Goal: Find contact information

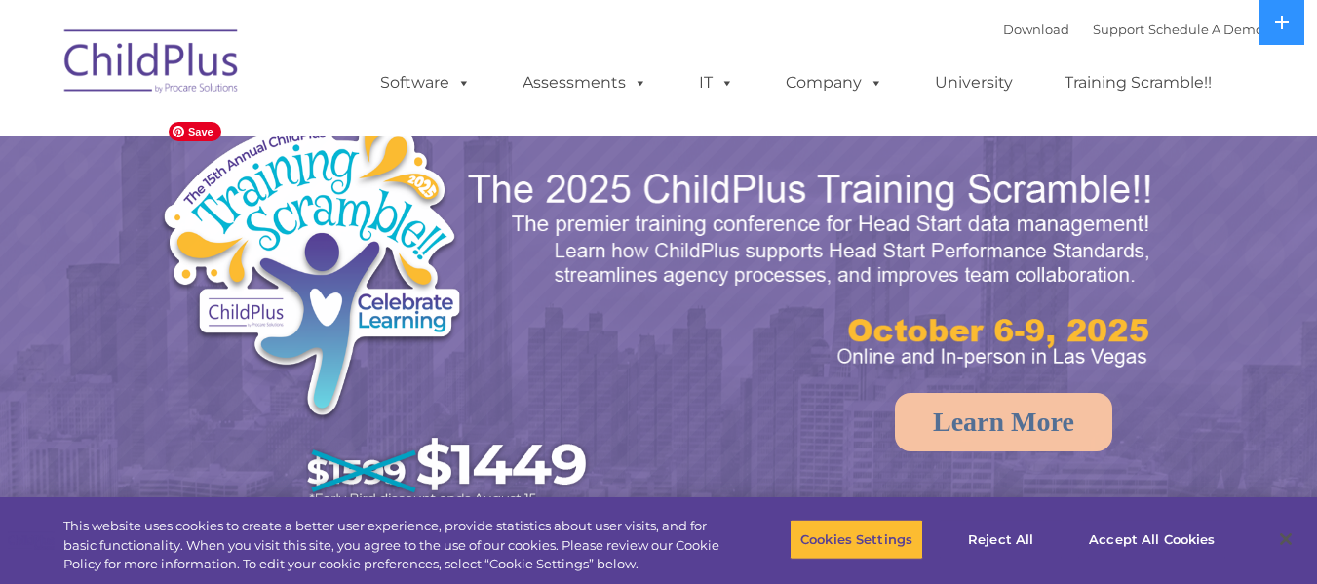
select select "MEDIUM"
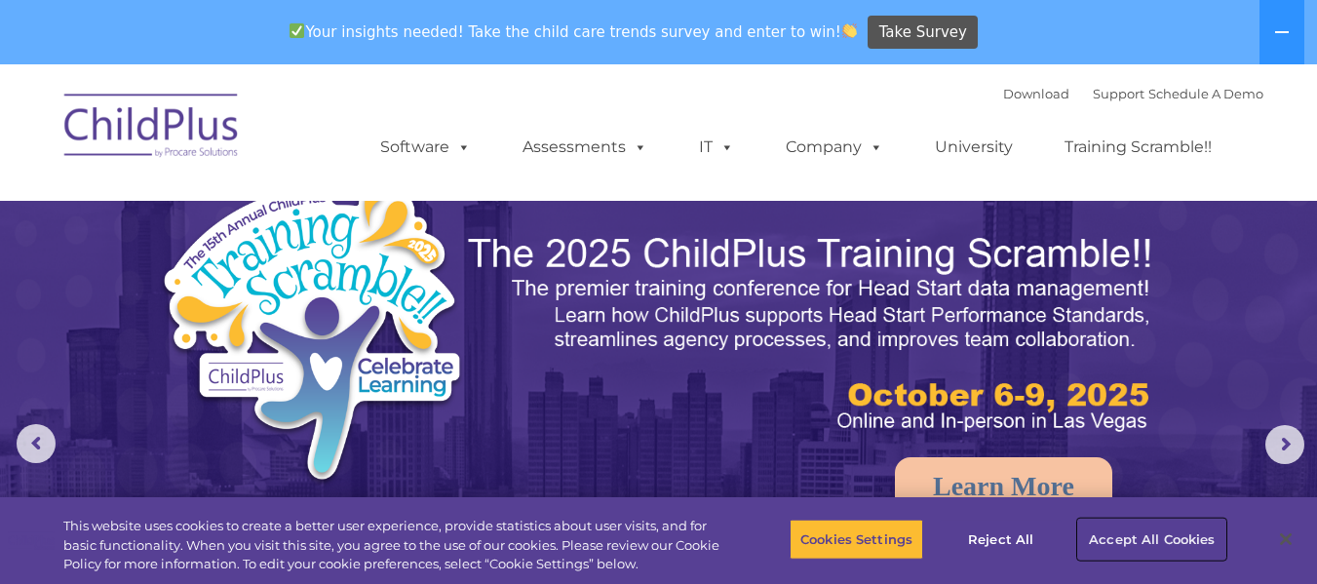
click at [1145, 538] on button "Accept All Cookies" at bounding box center [1151, 539] width 147 height 41
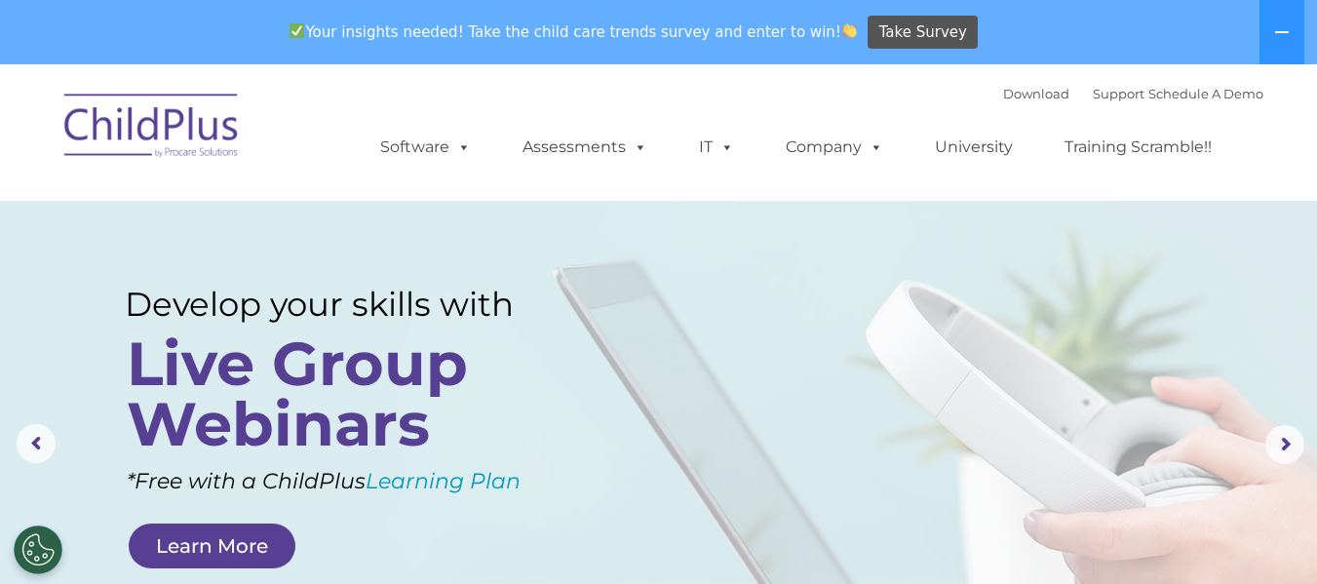
drag, startPoint x: 252, startPoint y: 12, endPoint x: 31, endPoint y: 51, distance: 223.8
click at [31, 51] on div "Your insights needed! Take the child care trends survey and enter to win! Take …" at bounding box center [631, 32] width 1263 height 63
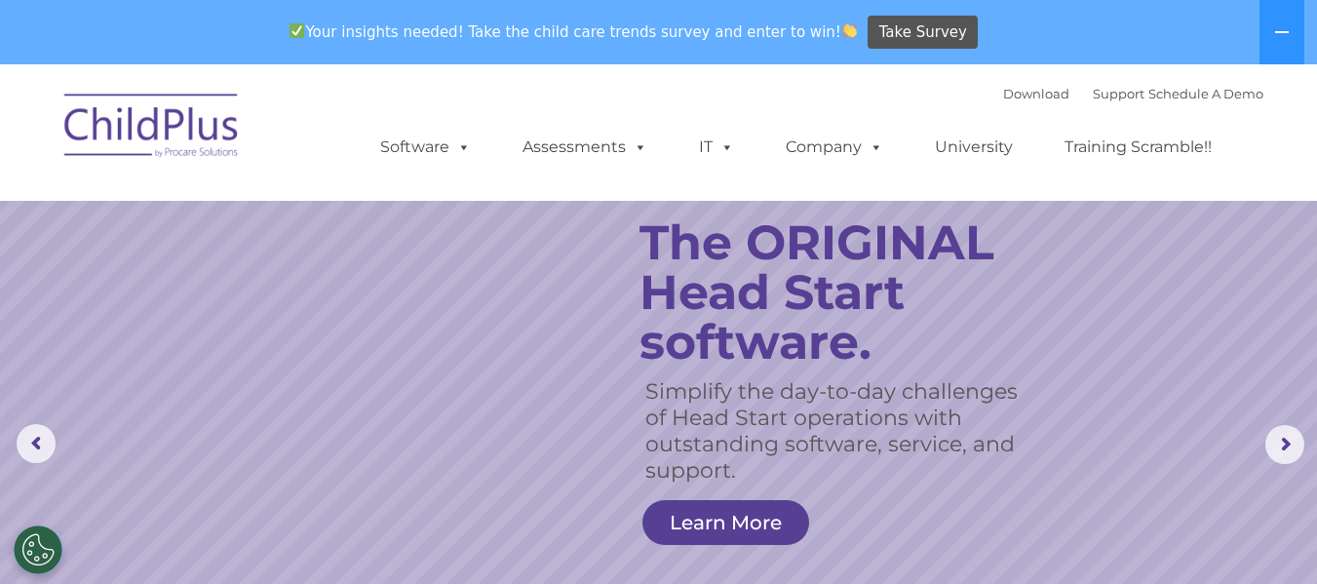
drag, startPoint x: 411, startPoint y: 0, endPoint x: 1085, endPoint y: 282, distance: 730.4
click at [1085, 282] on rs-slide "Simplify the day-to-day challenges of Head Start operations with outstanding so…" at bounding box center [658, 444] width 1317 height 761
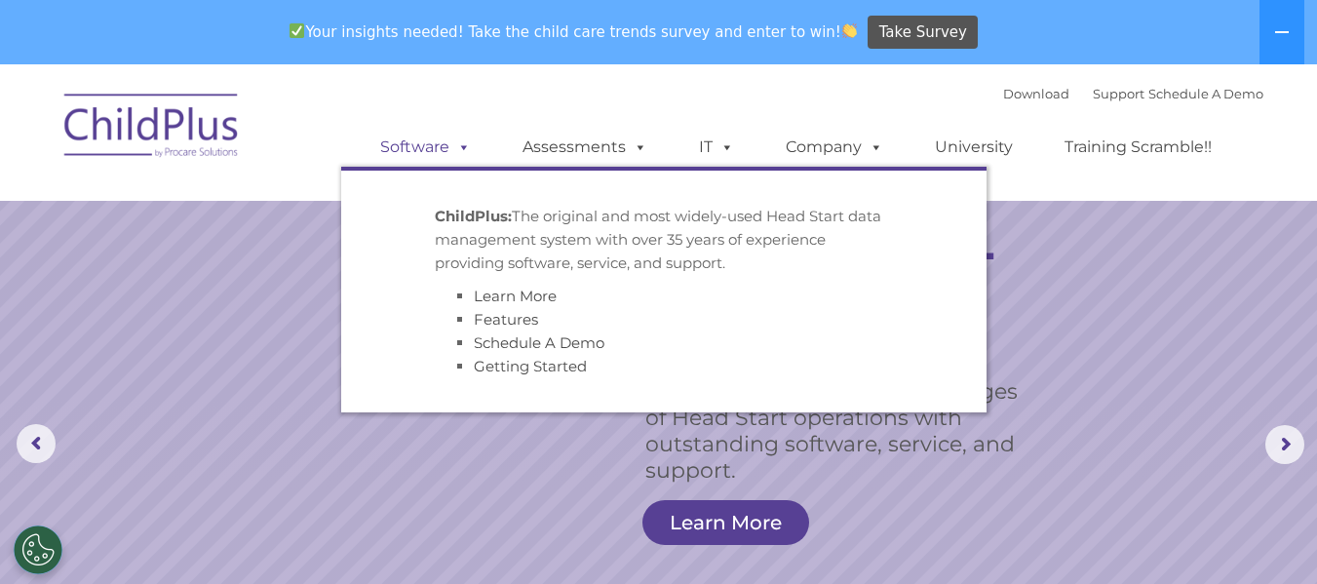
click at [461, 143] on span at bounding box center [460, 146] width 21 height 19
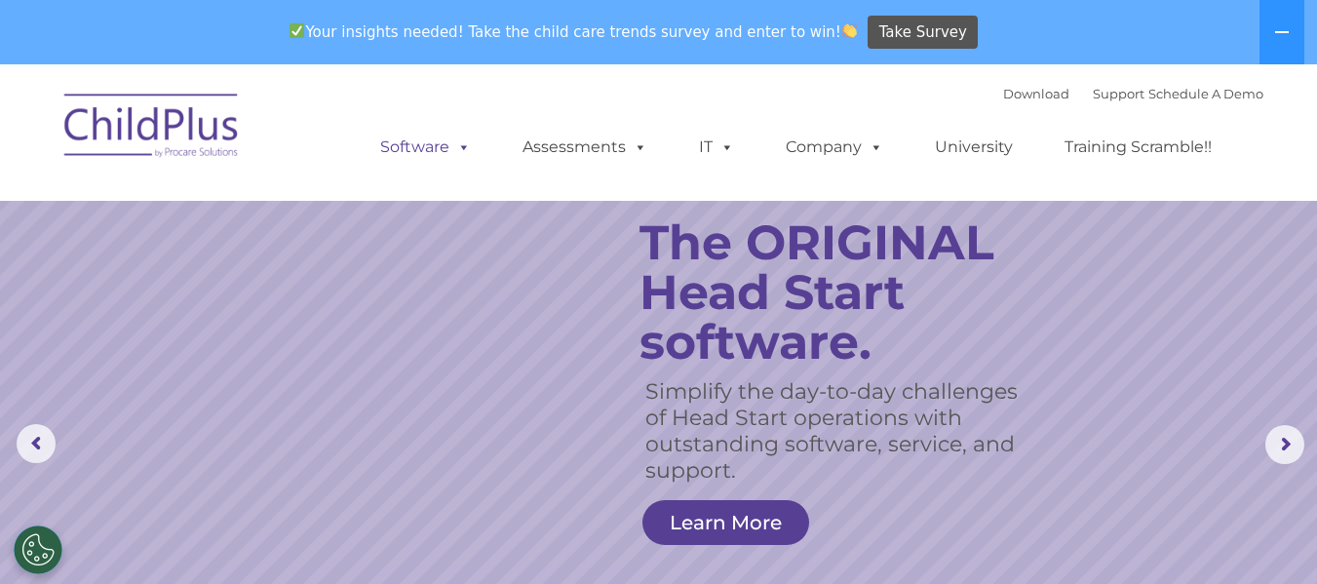
click at [461, 147] on span at bounding box center [460, 146] width 21 height 19
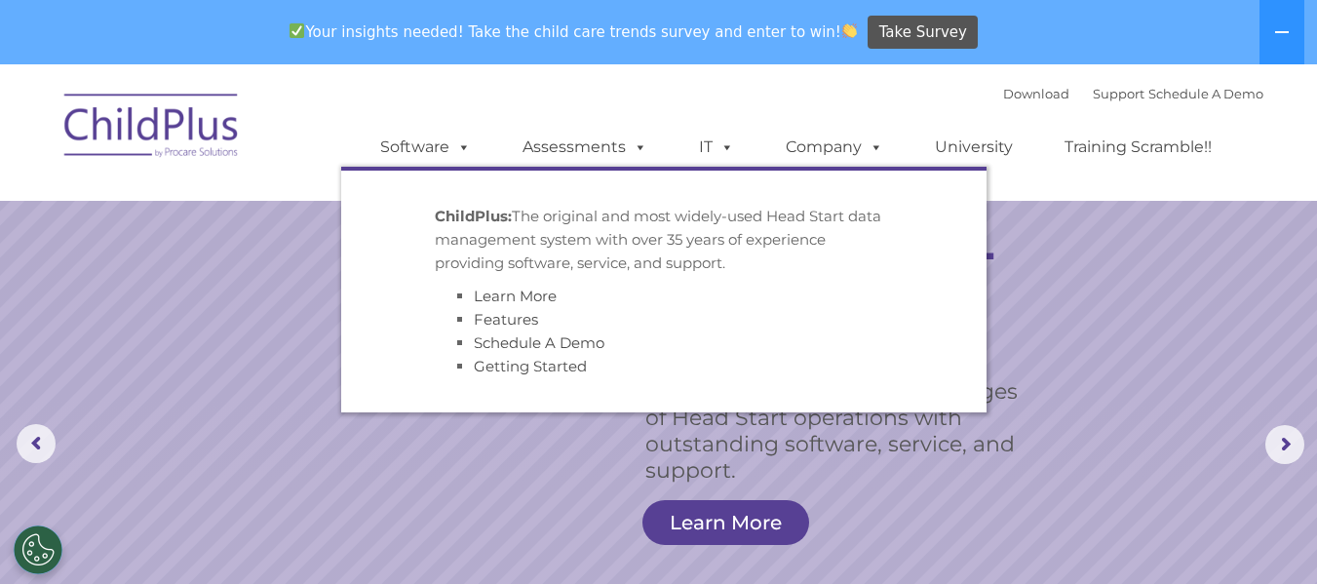
click at [646, 81] on div "Download Support | Schedule A Demo  MENU MENU Software ChildPlus: The original…" at bounding box center [802, 132] width 922 height 107
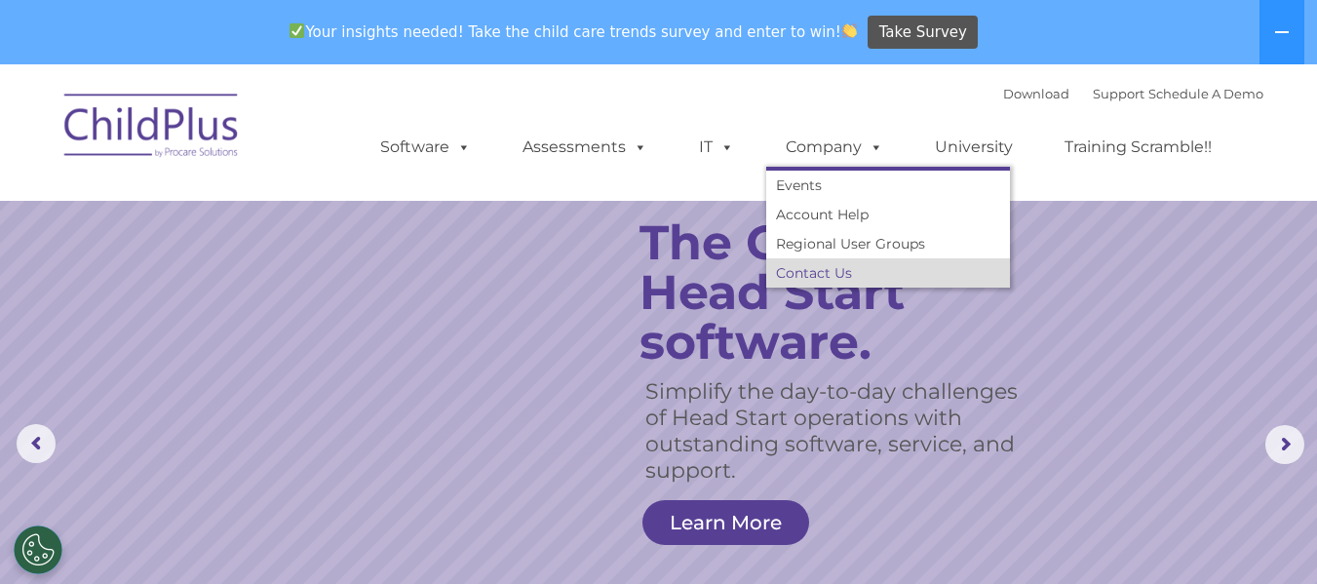
click at [815, 269] on link "Contact Us" at bounding box center [888, 272] width 244 height 29
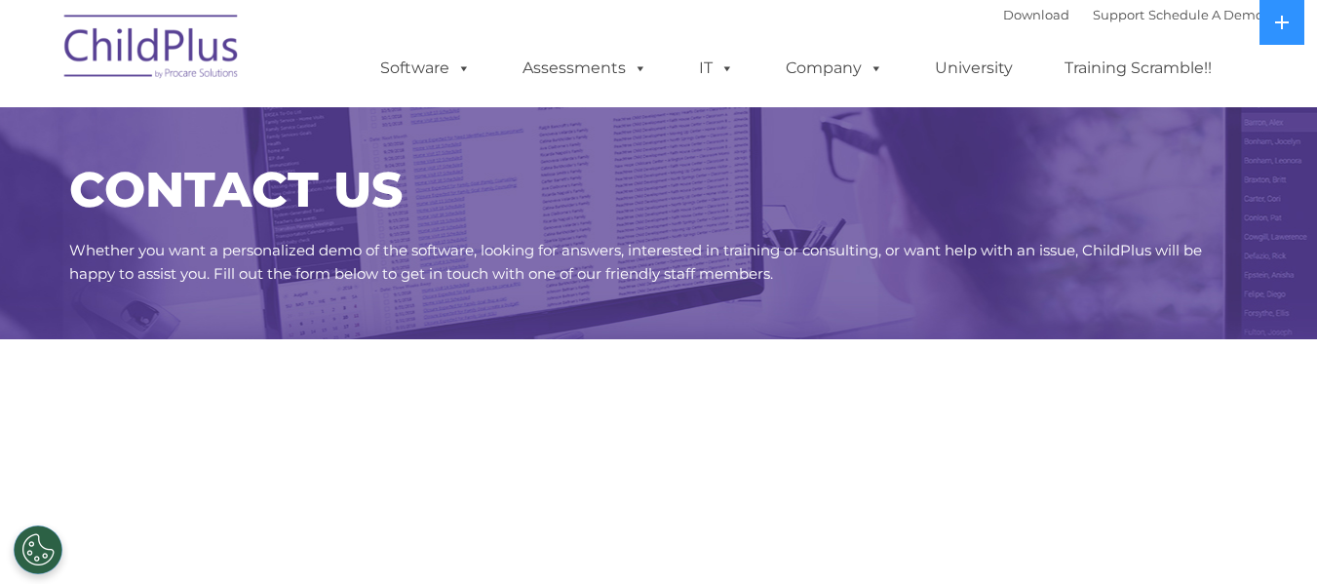
select select "MEDIUM"
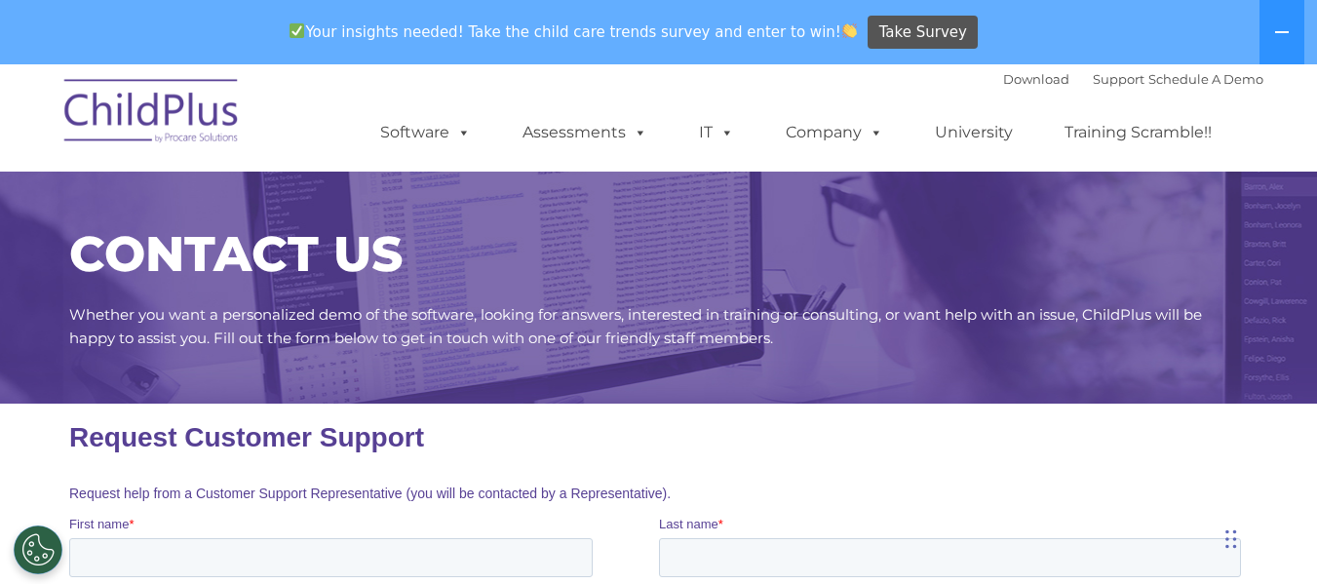
click at [610, 246] on h1 "CONTACT US" at bounding box center [659, 254] width 1180 height 49
click at [159, 123] on img at bounding box center [152, 114] width 195 height 98
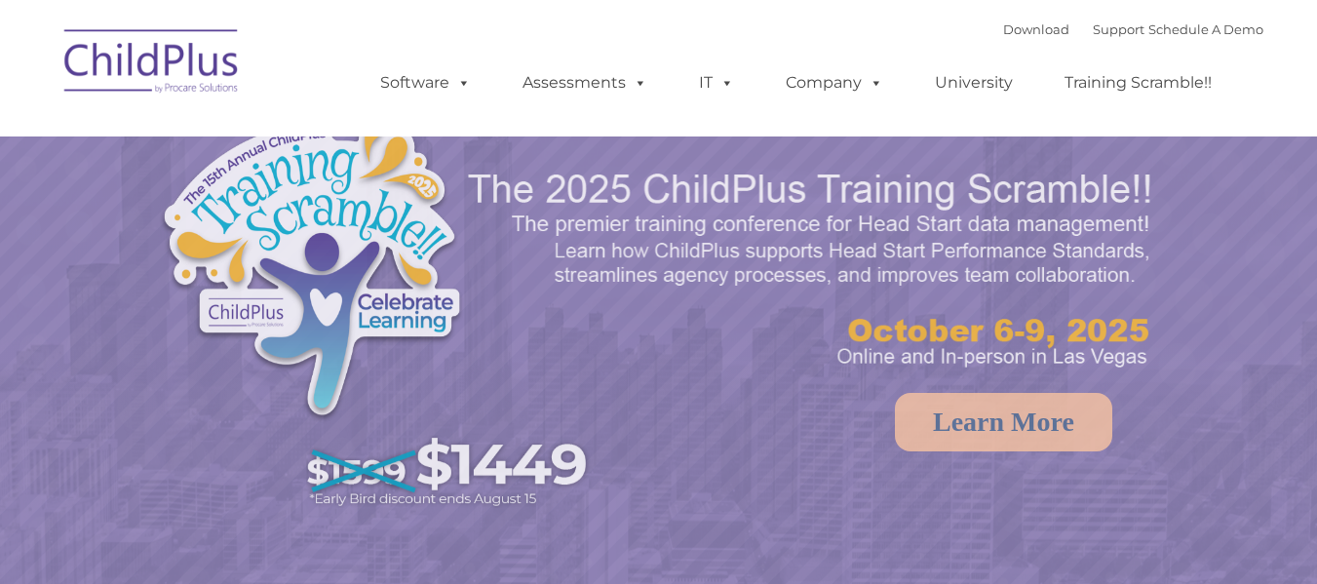
select select "MEDIUM"
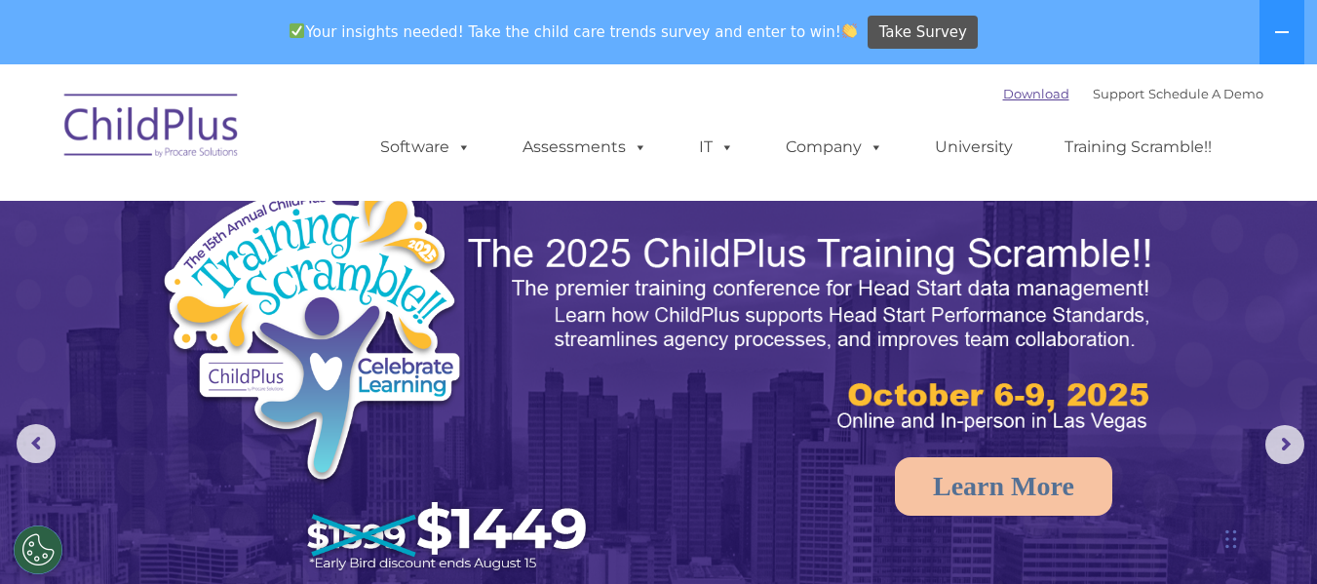
click at [1007, 97] on link "Download" at bounding box center [1036, 94] width 66 height 16
